Goal: Entertainment & Leisure: Consume media (video, audio)

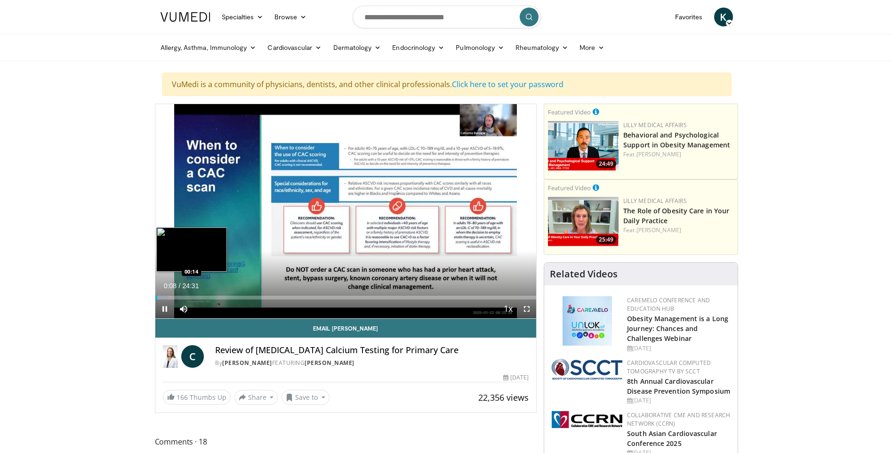
click at [159, 297] on div "Loaded : 3.37% 00:08 00:14" at bounding box center [345, 298] width 381 height 4
click at [164, 296] on div "Progress Bar" at bounding box center [163, 298] width 16 height 4
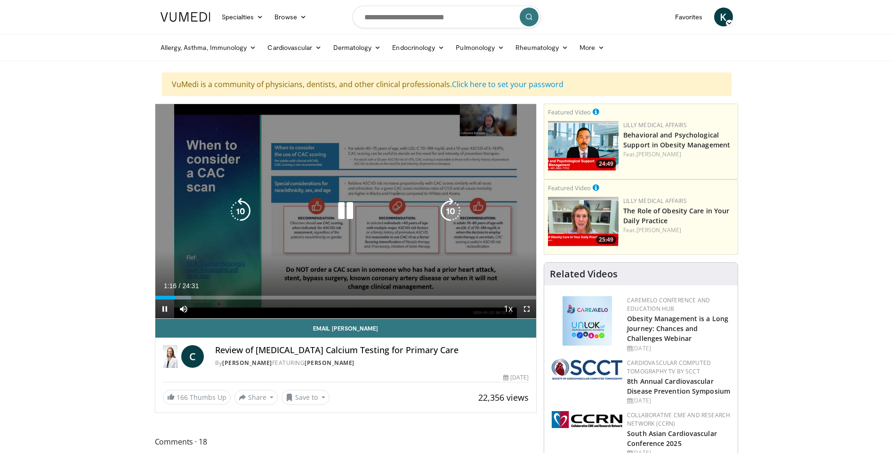
click at [238, 205] on icon "Video Player" at bounding box center [240, 211] width 26 height 26
click at [343, 213] on icon "Video Player" at bounding box center [345, 211] width 26 height 26
